Goal: Find specific page/section

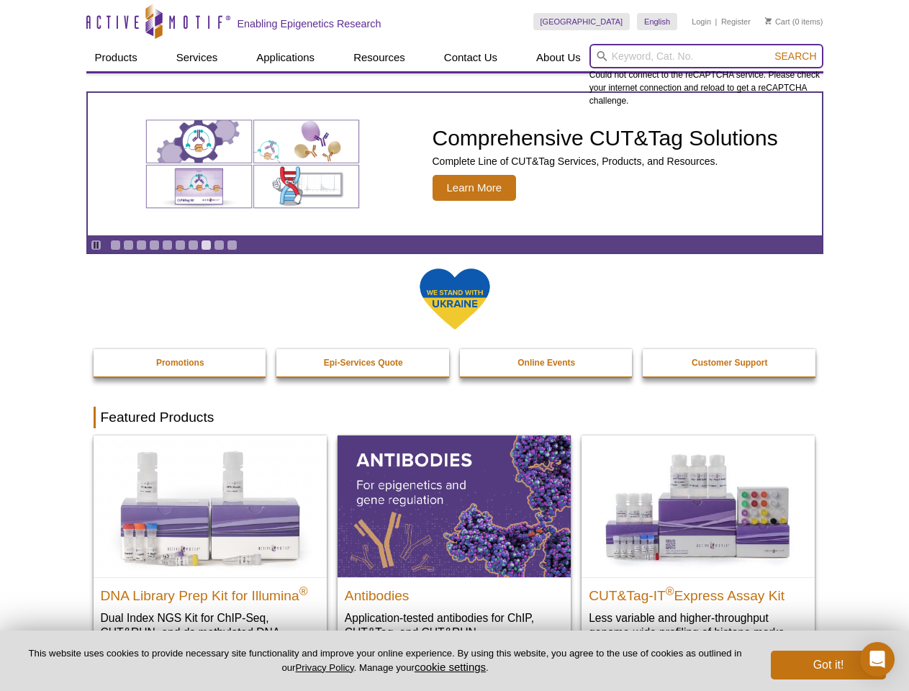
click at [706, 56] on input "search" at bounding box center [706, 56] width 234 height 24
click at [795, 56] on span "Search" at bounding box center [795, 56] width 42 height 12
click at [96, 245] on icon "Pause" at bounding box center [95, 244] width 9 height 9
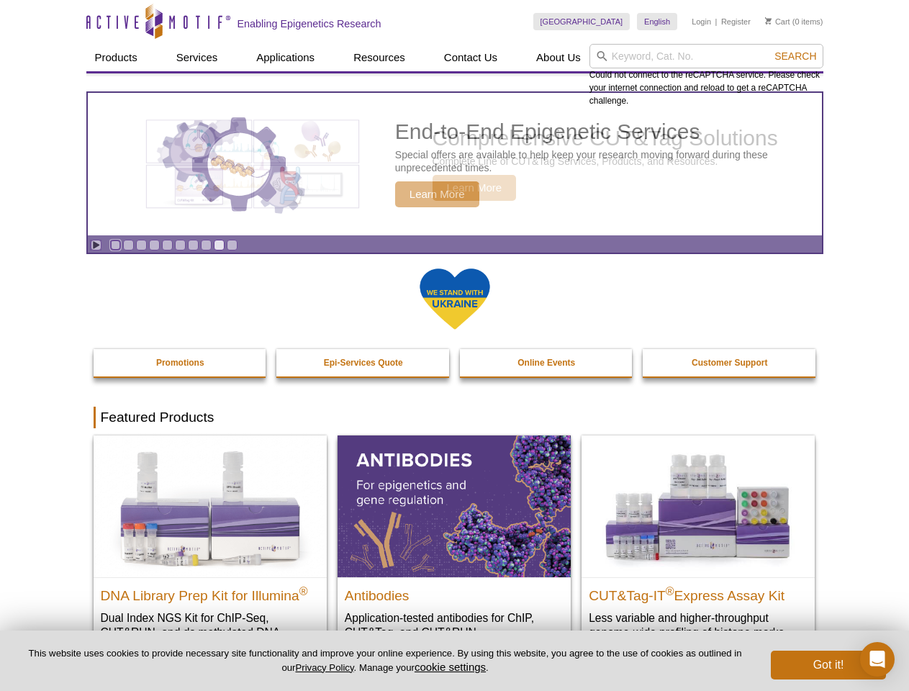
click at [115, 245] on link "Go to slide 1" at bounding box center [115, 245] width 11 height 11
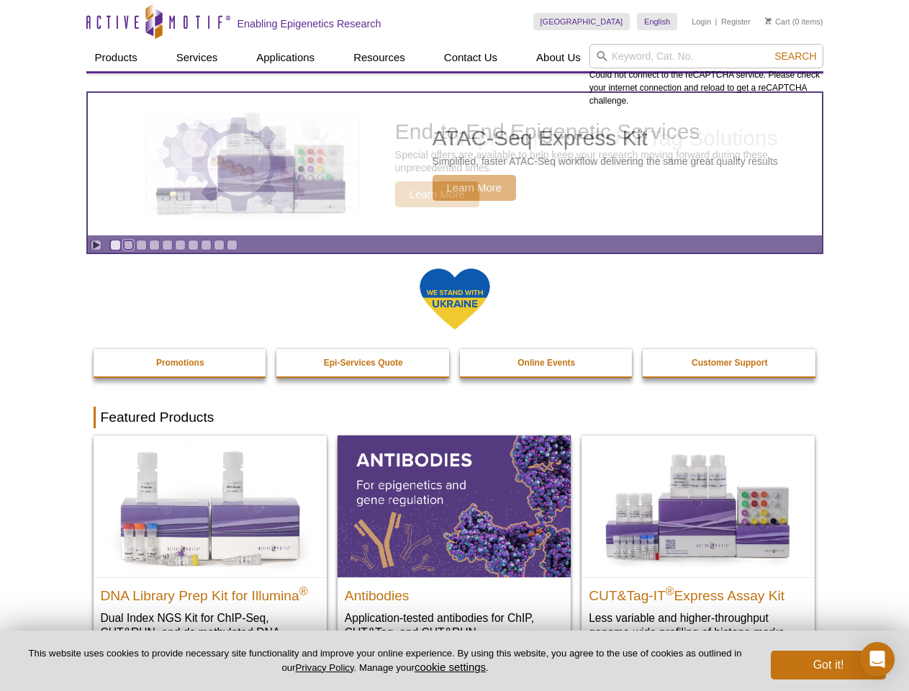
click at [128, 245] on link "Go to slide 2" at bounding box center [128, 245] width 11 height 11
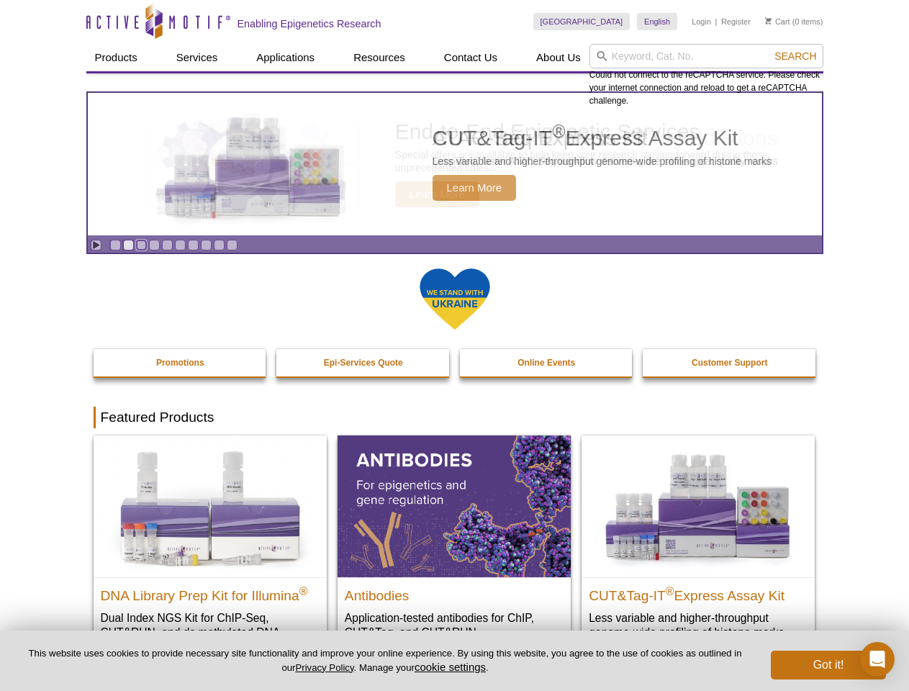
click at [141, 245] on link "Go to slide 3" at bounding box center [141, 245] width 11 height 11
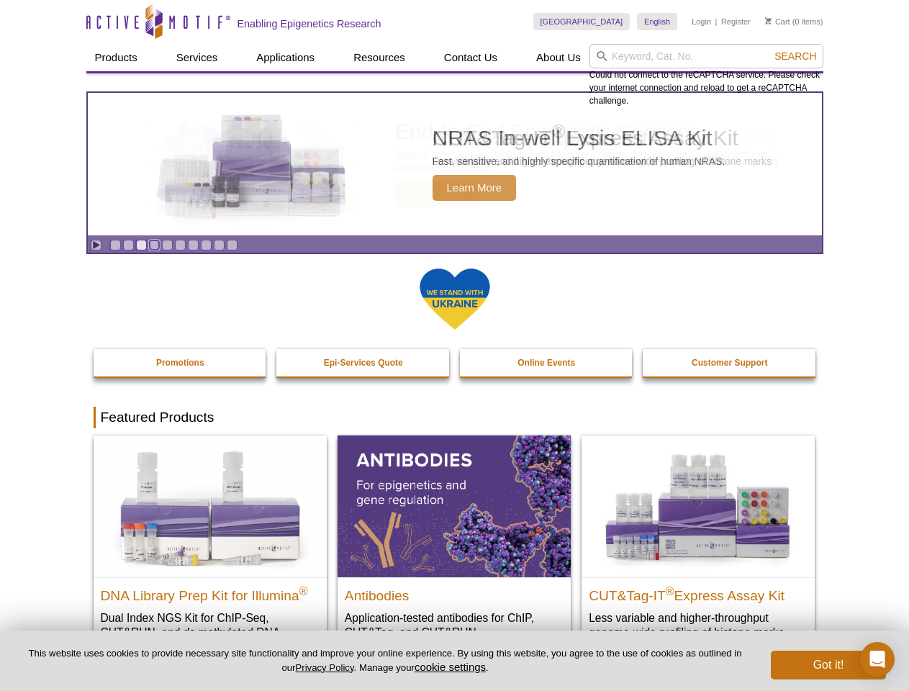
click at [154, 245] on link "Go to slide 4" at bounding box center [154, 245] width 11 height 11
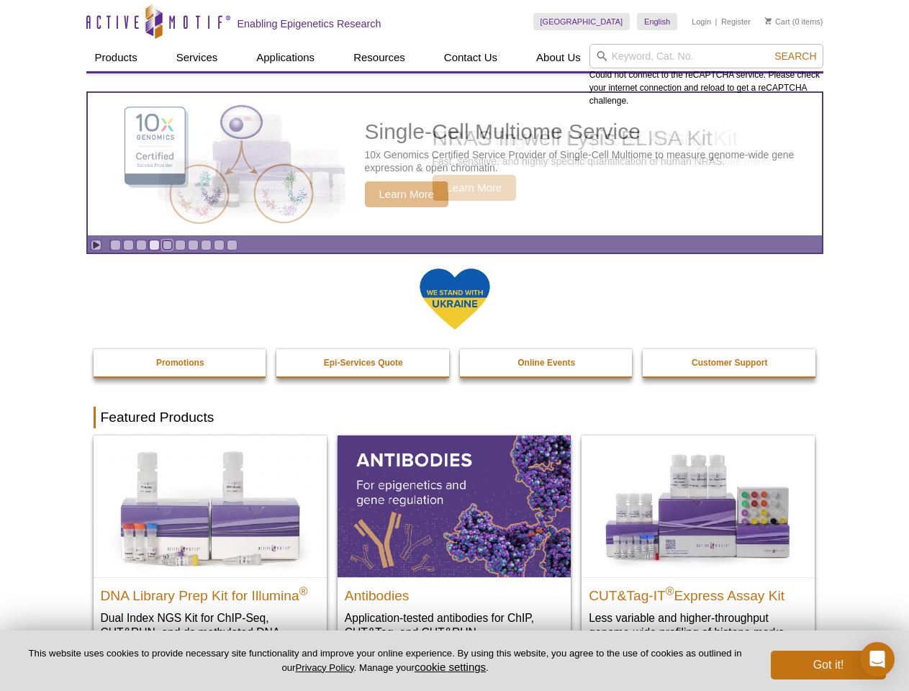
click at [167, 245] on link "Go to slide 5" at bounding box center [167, 245] width 11 height 11
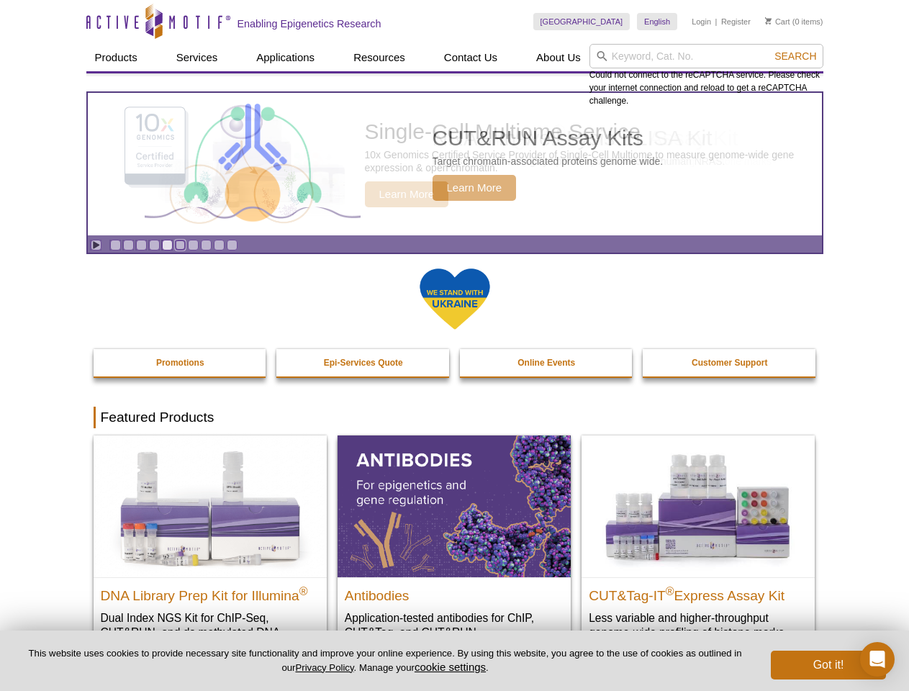
click at [180, 245] on link "Go to slide 6" at bounding box center [180, 245] width 11 height 11
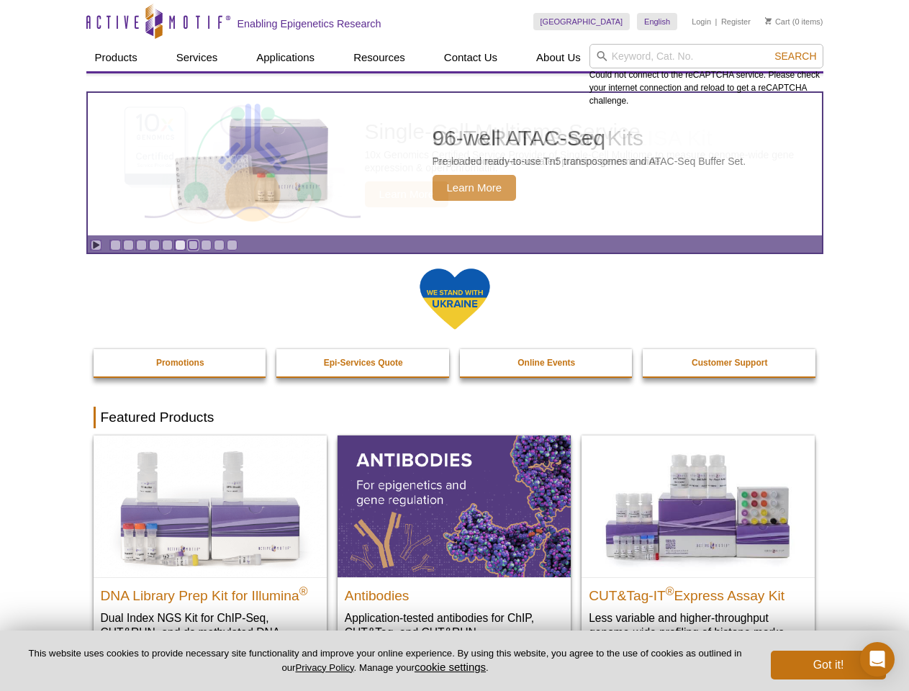
click at [193, 245] on link "Go to slide 7" at bounding box center [193, 245] width 11 height 11
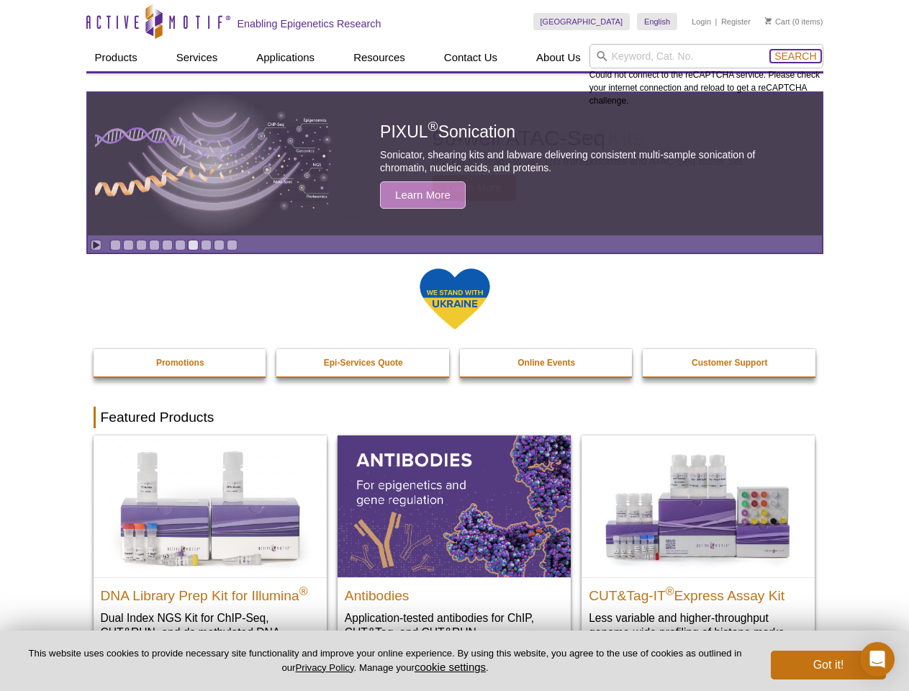
click at [795, 56] on span "Search" at bounding box center [795, 56] width 42 height 12
